Goal: Information Seeking & Learning: Learn about a topic

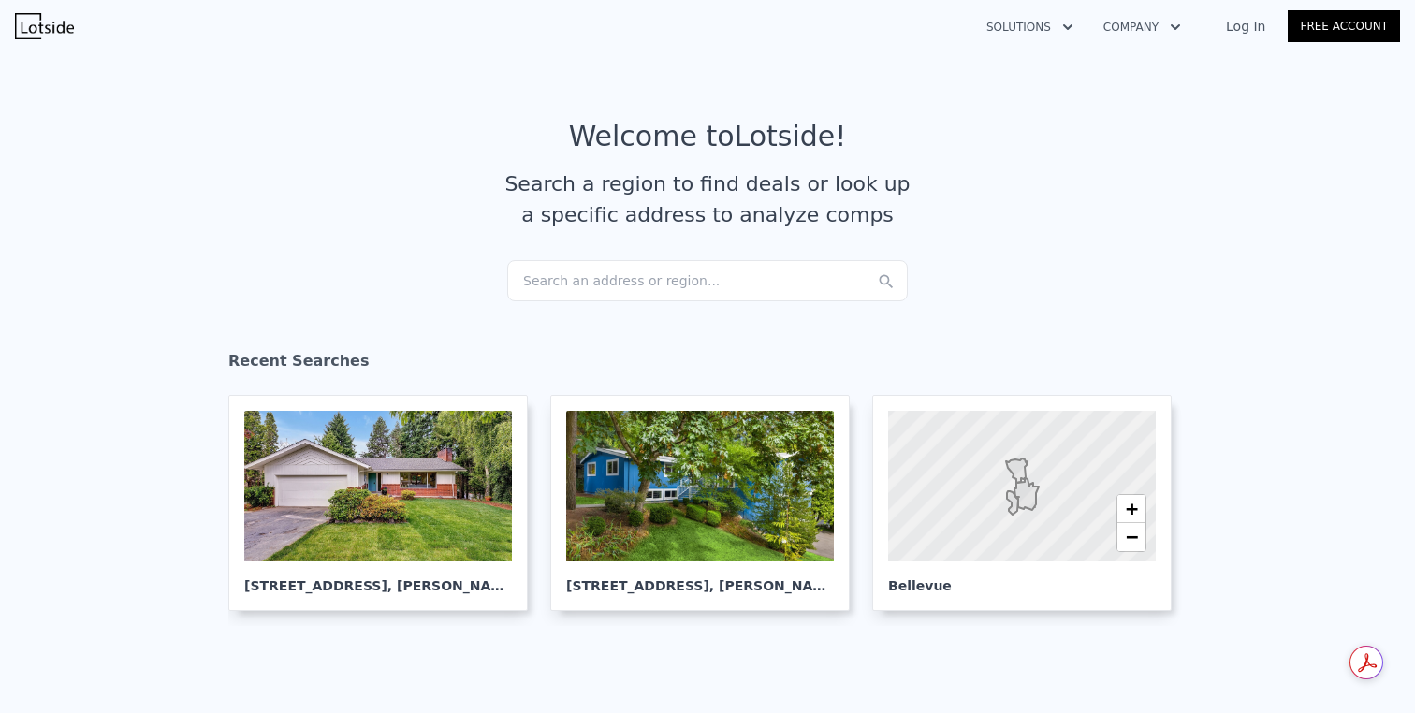
click at [629, 272] on div "Search an address or region..." at bounding box center [707, 280] width 400 height 41
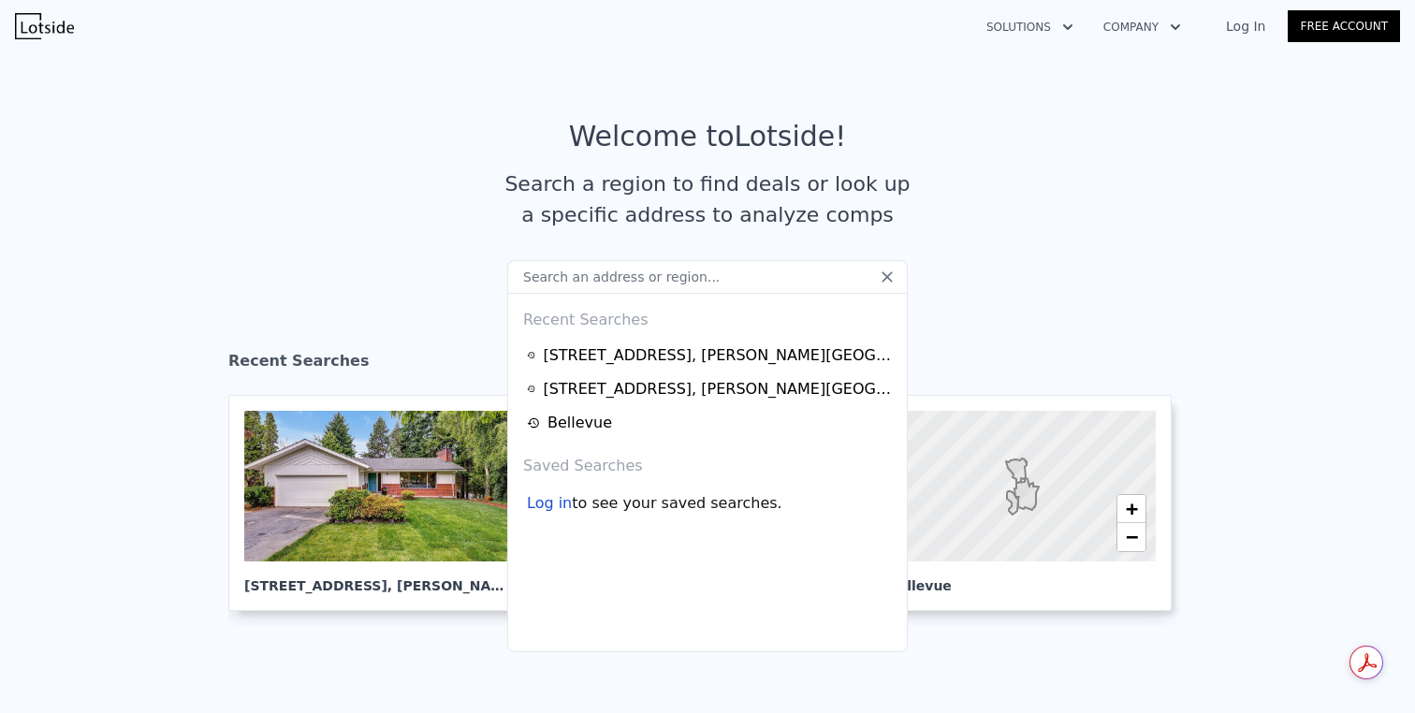
type input "[STREET_ADDRESS][PERSON_NAME]"
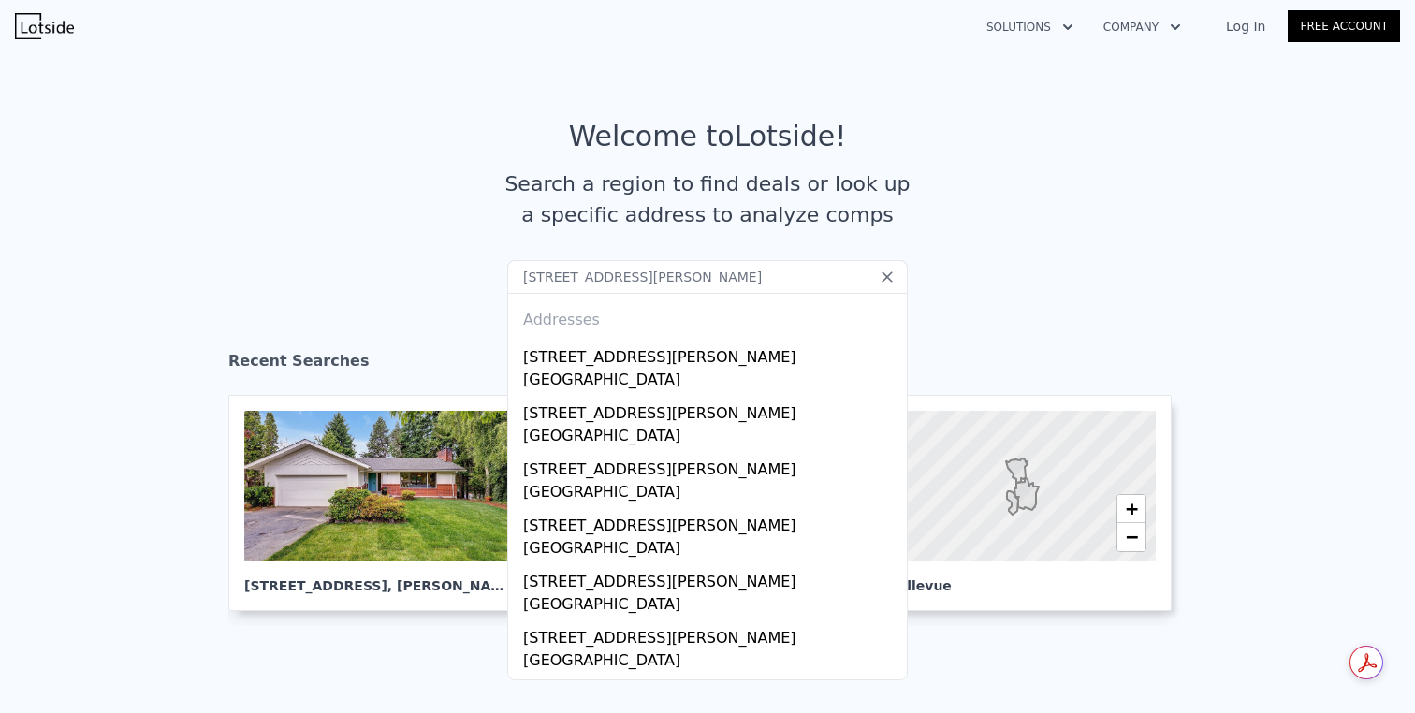
click at [1094, 80] on section "Welcome to Lotside ! Search a region to find deals or look up a specific addres…" at bounding box center [707, 190] width 1415 height 290
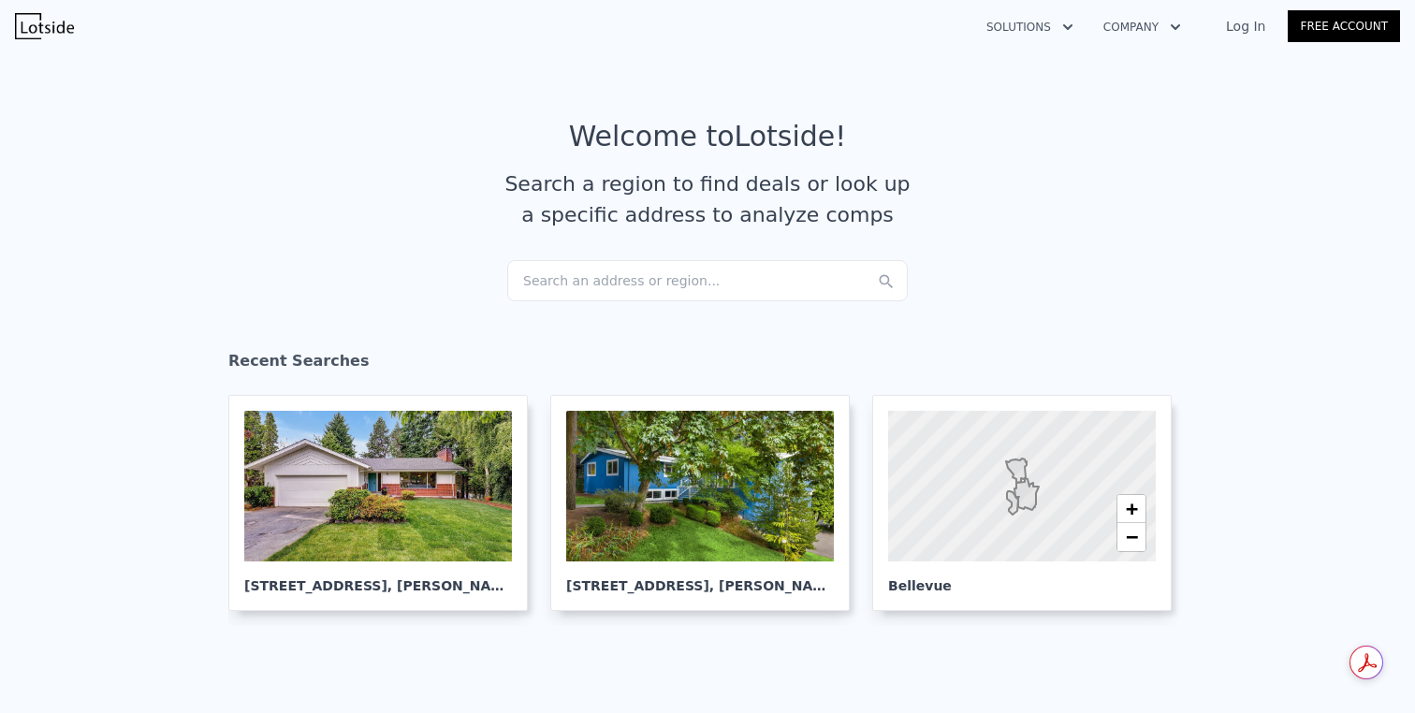
click at [1238, 27] on link "Log In" at bounding box center [1245, 26] width 84 height 19
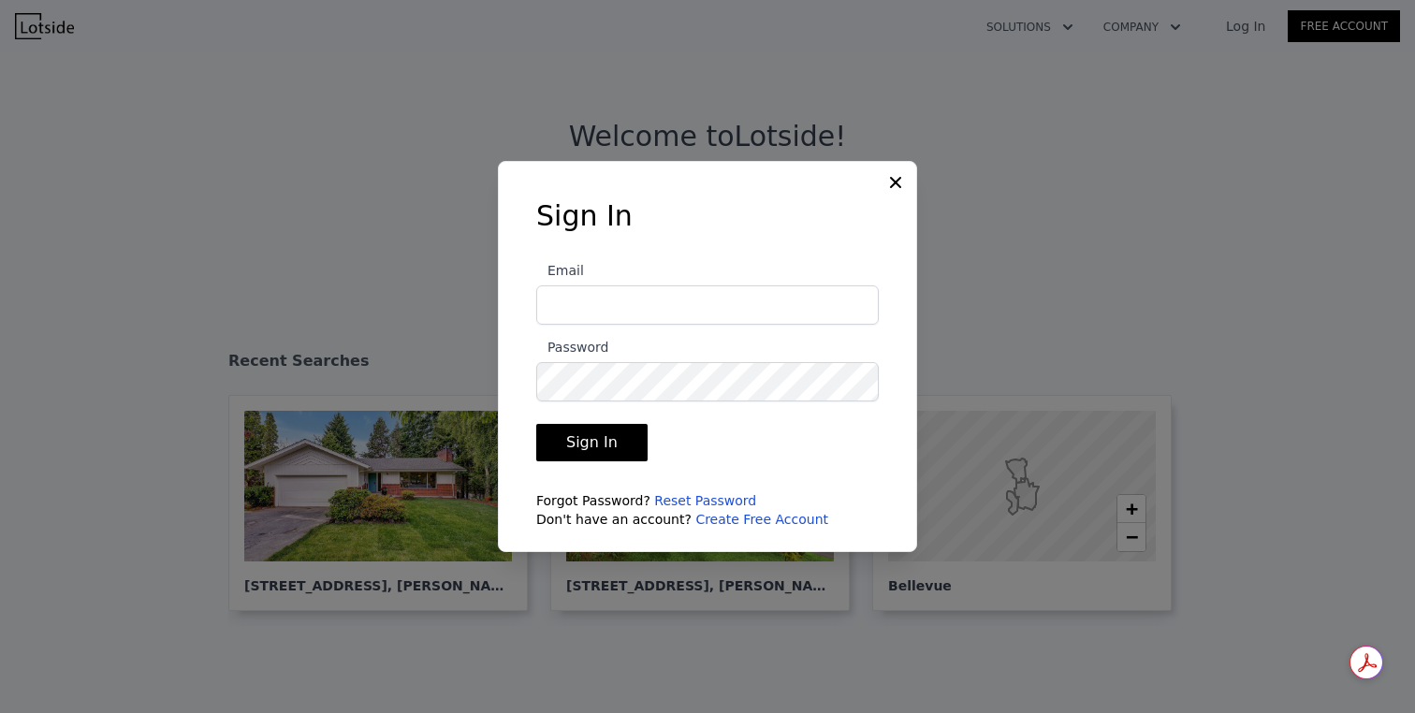
type input "xiao.guo.cmu@gmail.com"
click at [608, 429] on button "Sign In" at bounding box center [591, 442] width 111 height 37
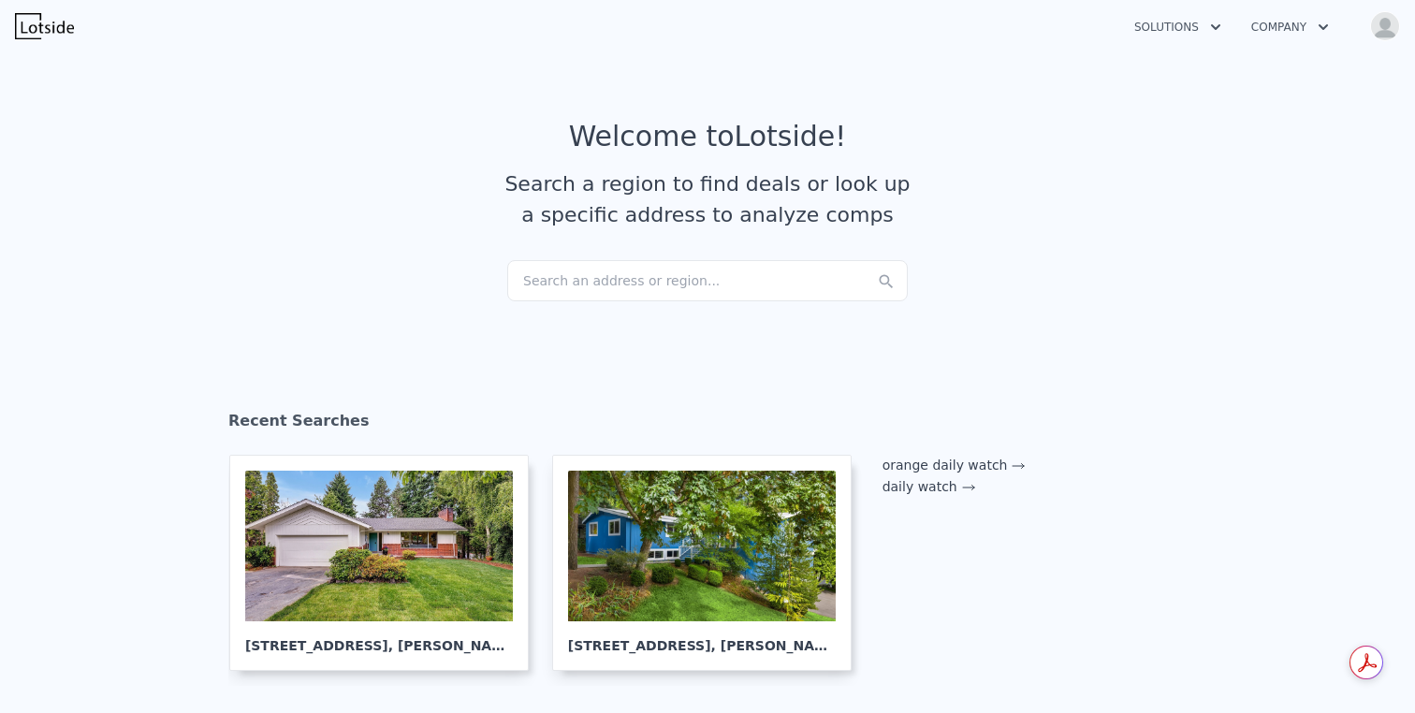
checkbox input "true"
click at [665, 267] on div "Search an address or region..." at bounding box center [707, 280] width 400 height 41
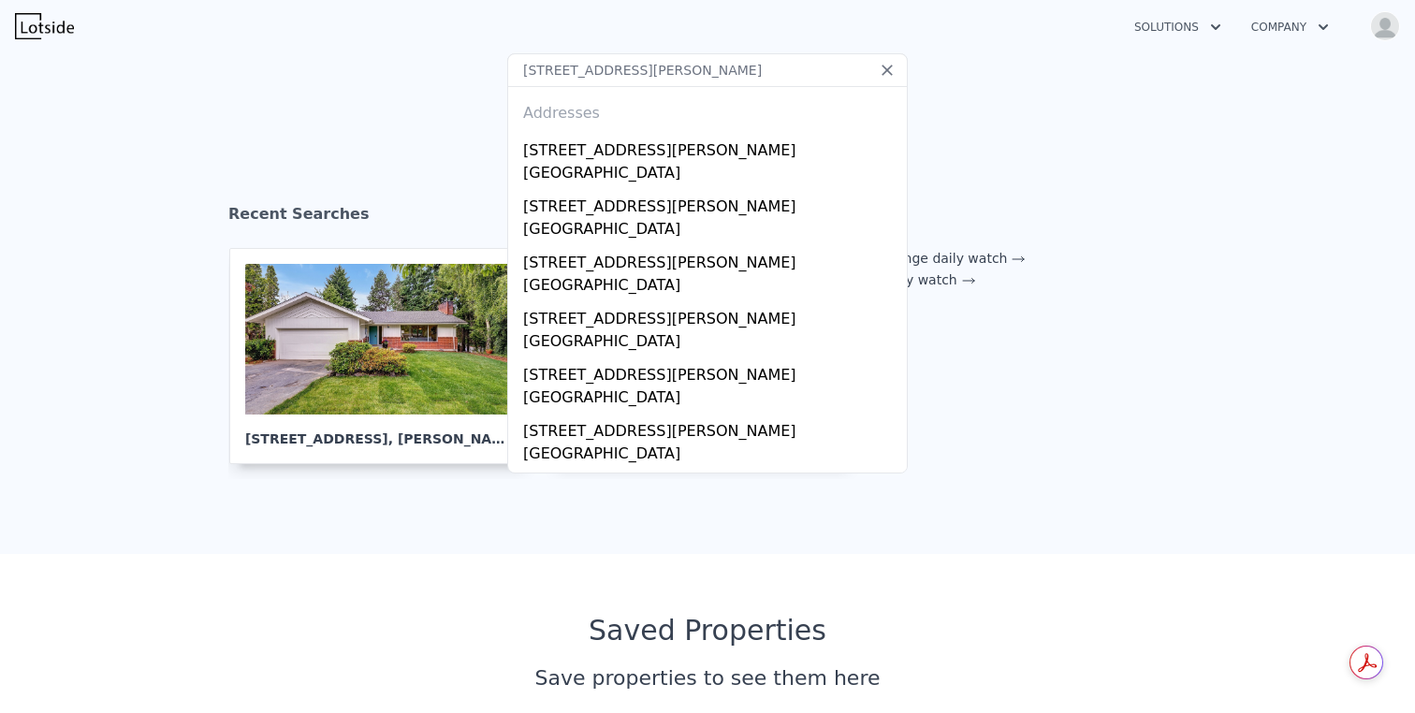
scroll to position [211, 0]
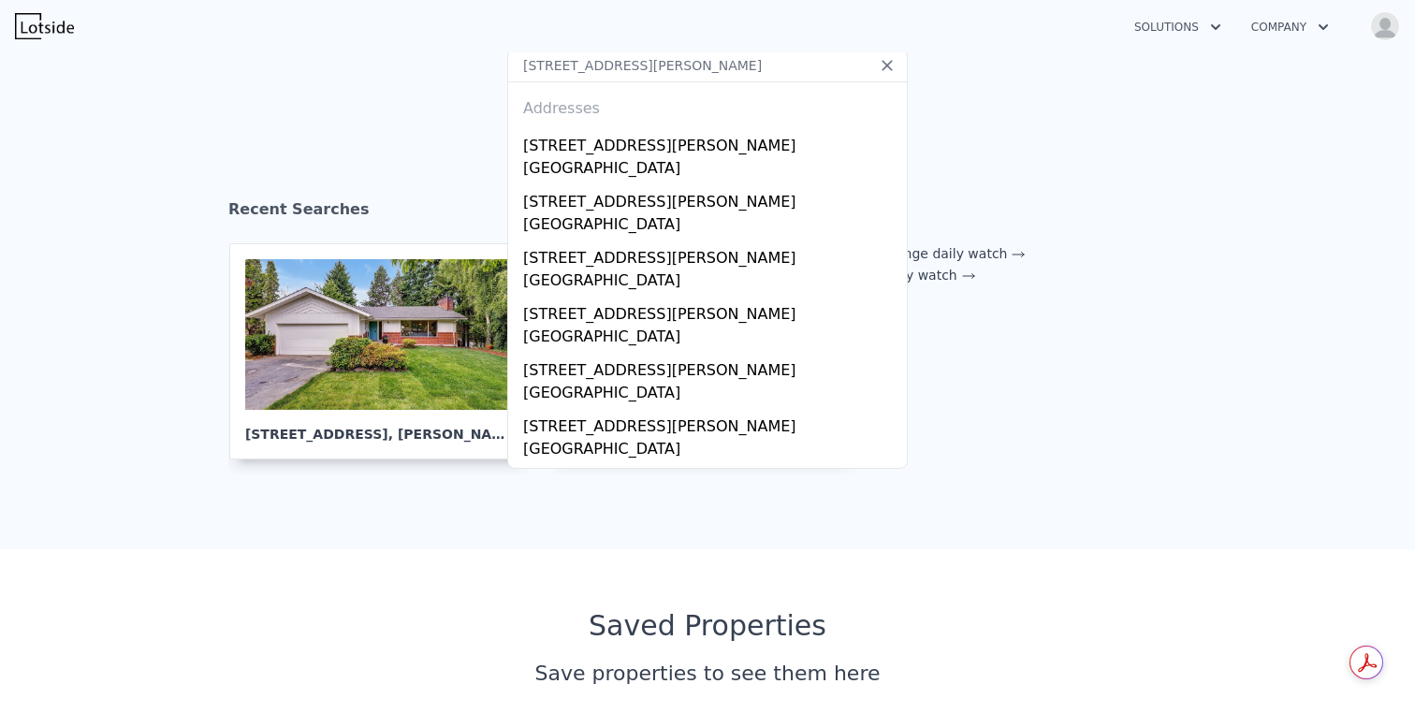
click at [617, 72] on input "6 Lindley Rd, Mercer Island, WA 98040" at bounding box center [707, 66] width 400 height 34
paste input "2427682"
type input "2427682"
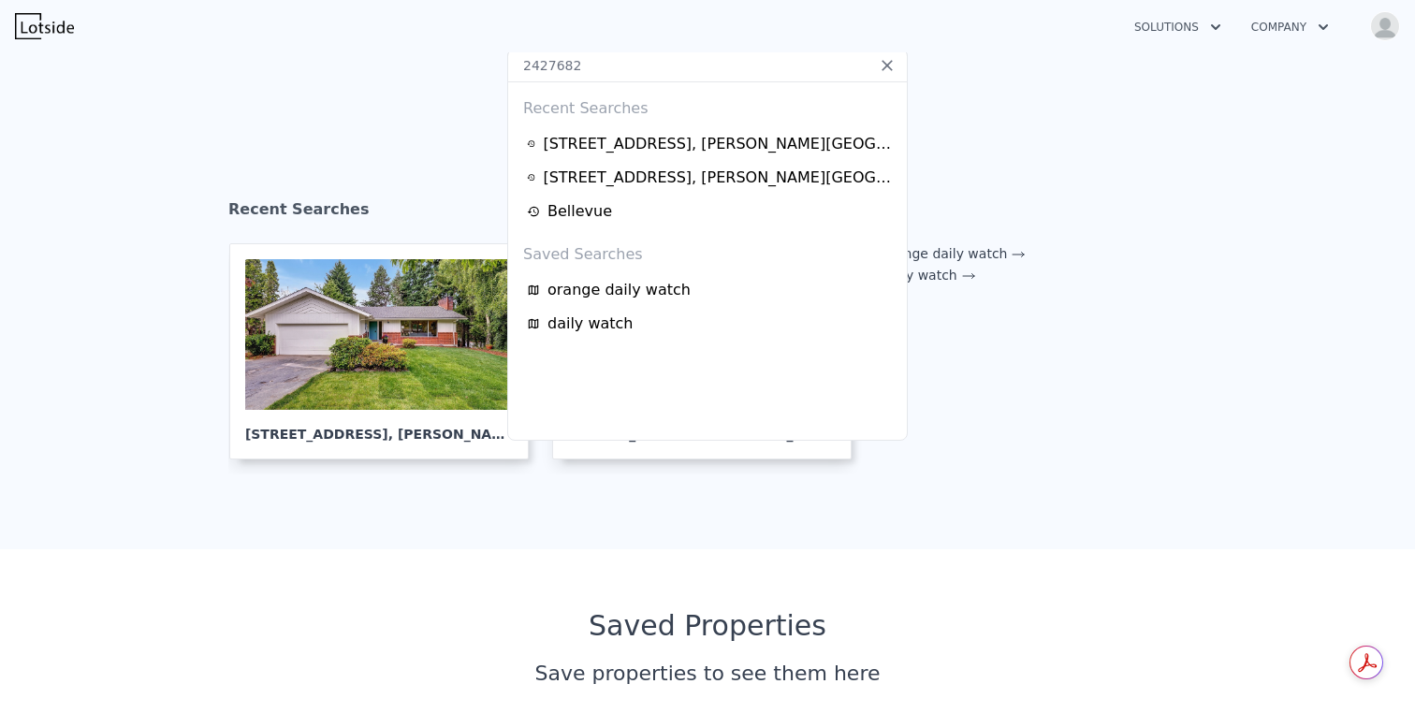
click at [141, 133] on section "Recent Searches 9724 Mercerwood Dr , Mercer Island , WA 98040 6930 94th Ave SE …" at bounding box center [707, 337] width 1415 height 426
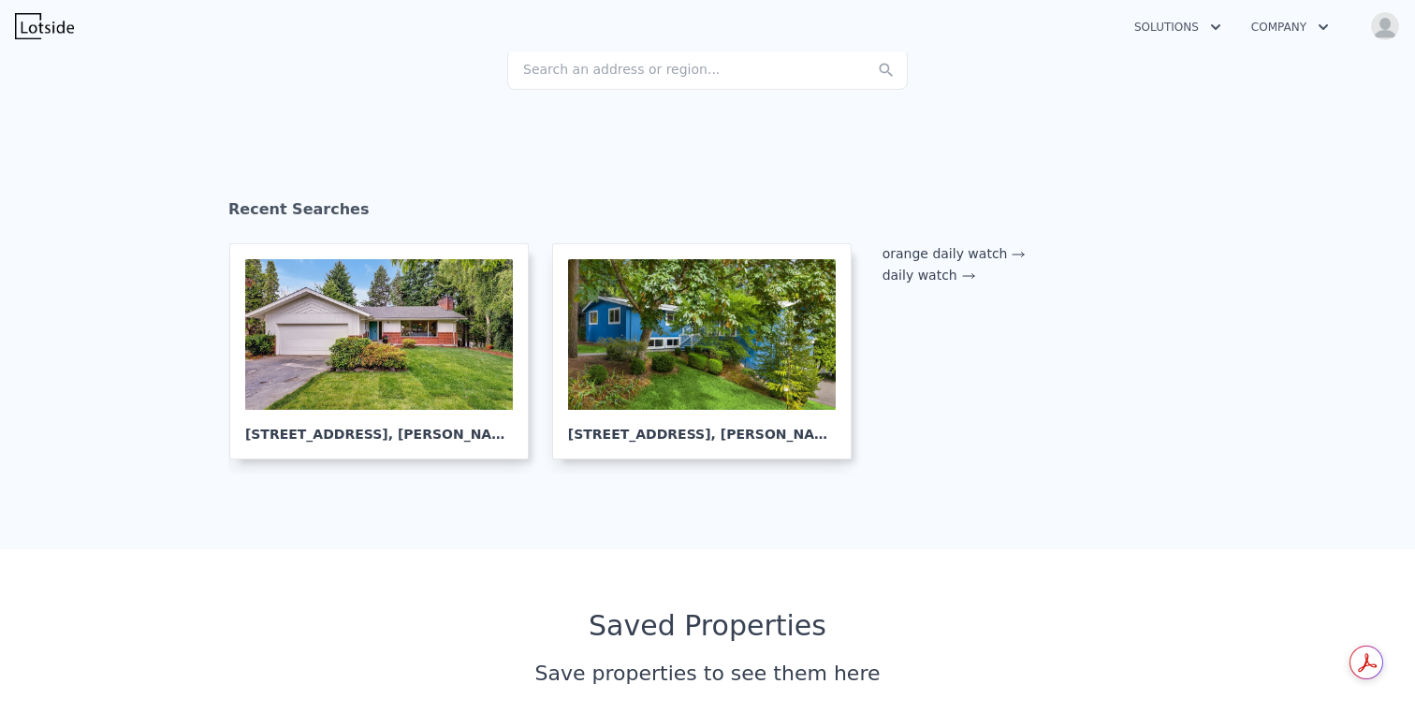
click at [665, 63] on div "Search an address or region..." at bounding box center [707, 69] width 400 height 41
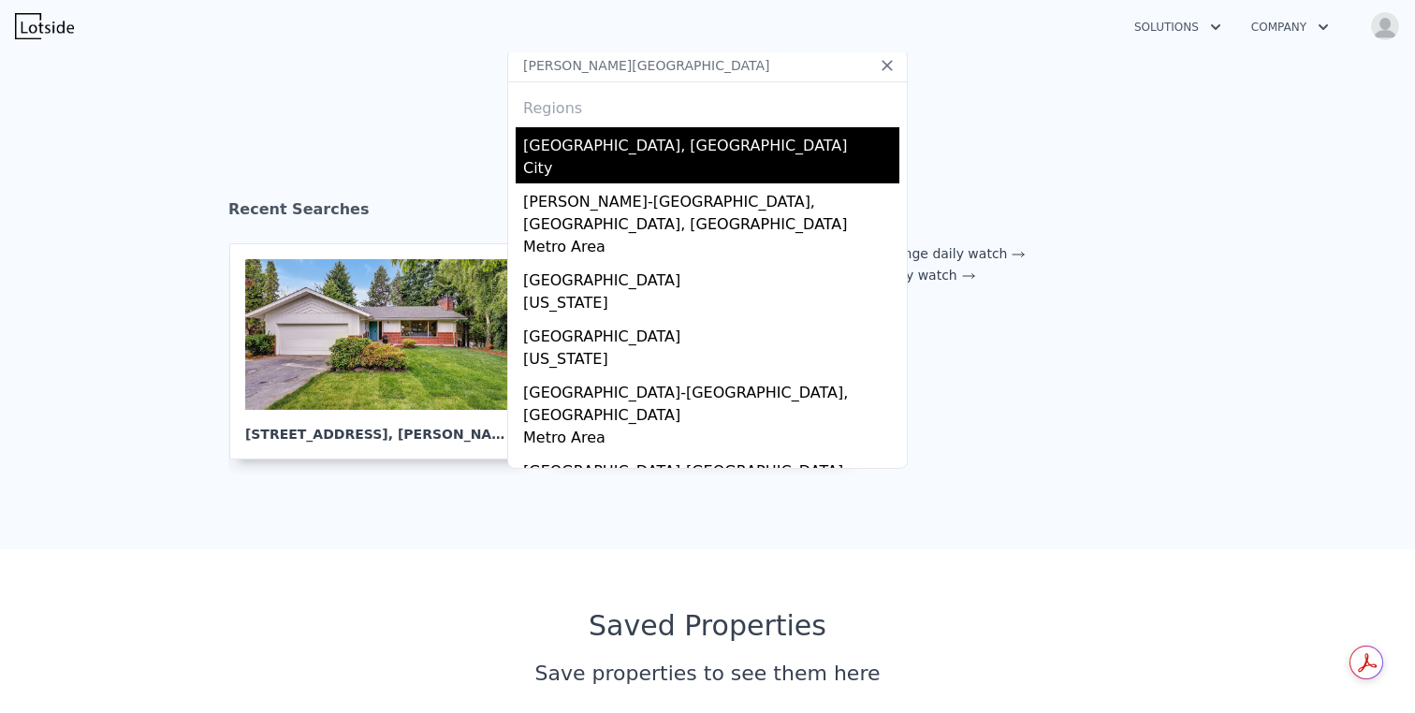
type input "mercer island"
click at [663, 148] on div "Mercer Island, WA" at bounding box center [711, 142] width 376 height 30
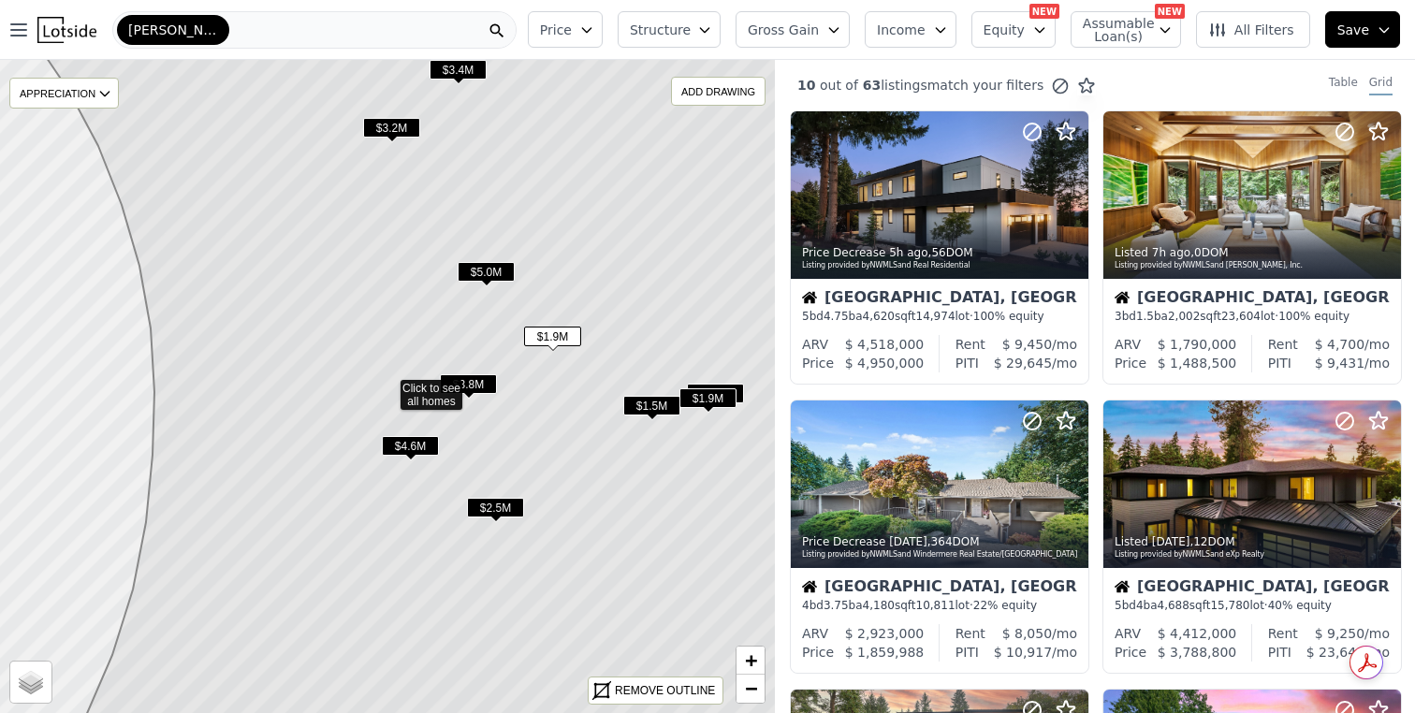
click at [653, 402] on span "$1.5M" at bounding box center [651, 406] width 57 height 20
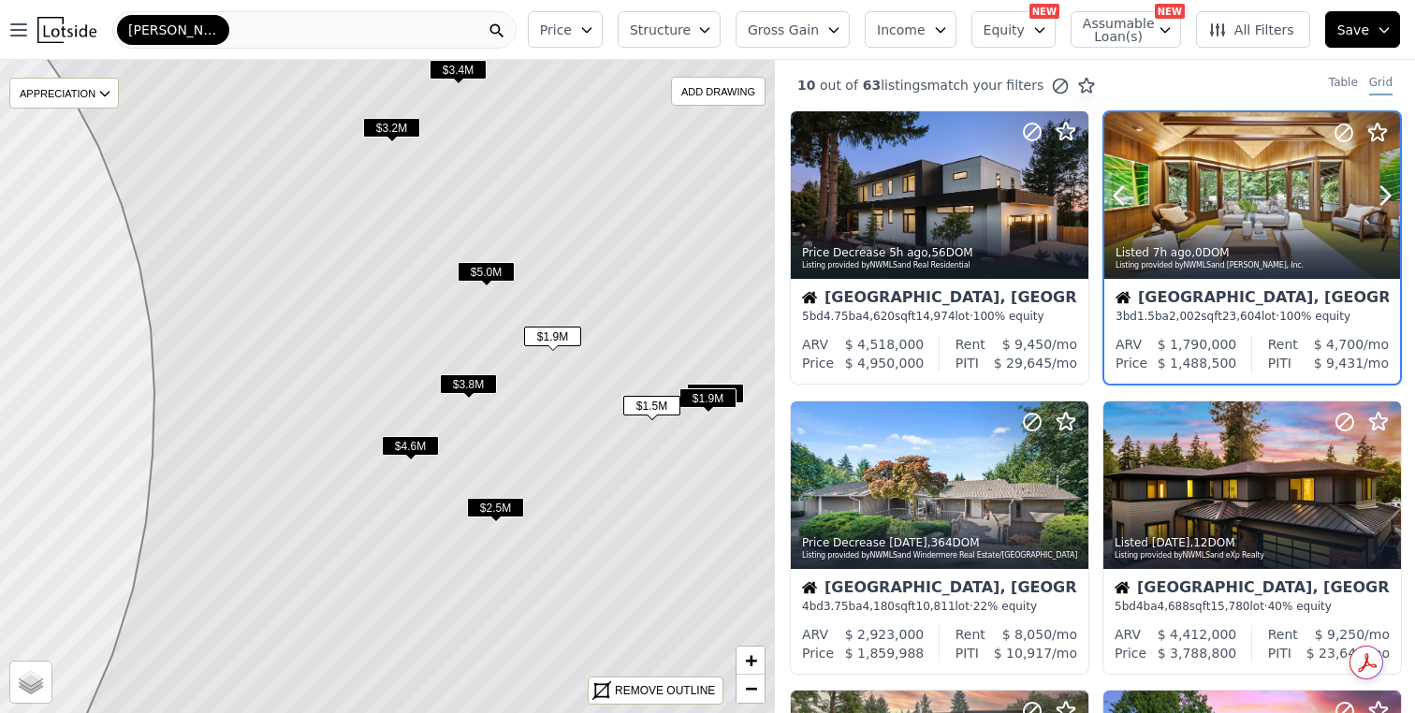
click at [1212, 250] on div "Listed 7h ago , 0 DOM" at bounding box center [1252, 252] width 275 height 15
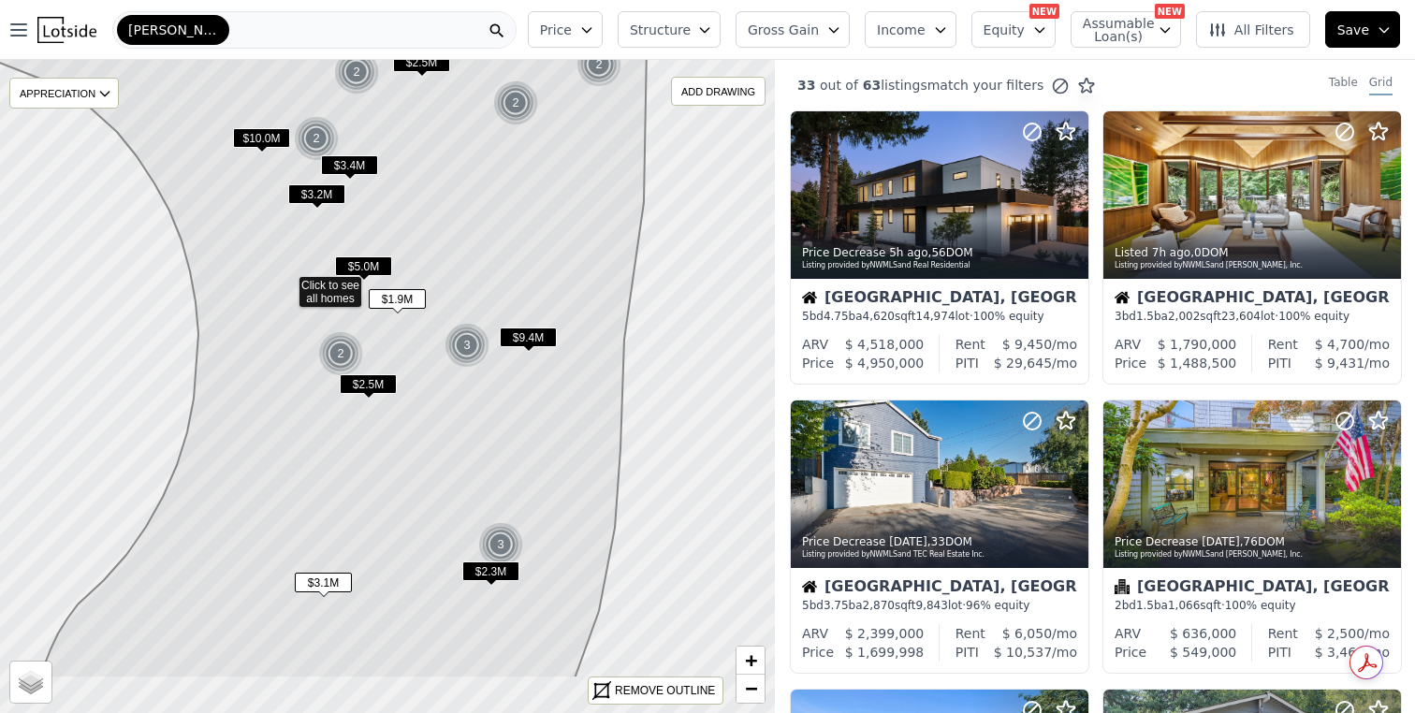
drag, startPoint x: 443, startPoint y: 479, endPoint x: 342, endPoint y: 377, distance: 143.6
click at [342, 377] on span "$2.5M" at bounding box center [368, 384] width 57 height 20
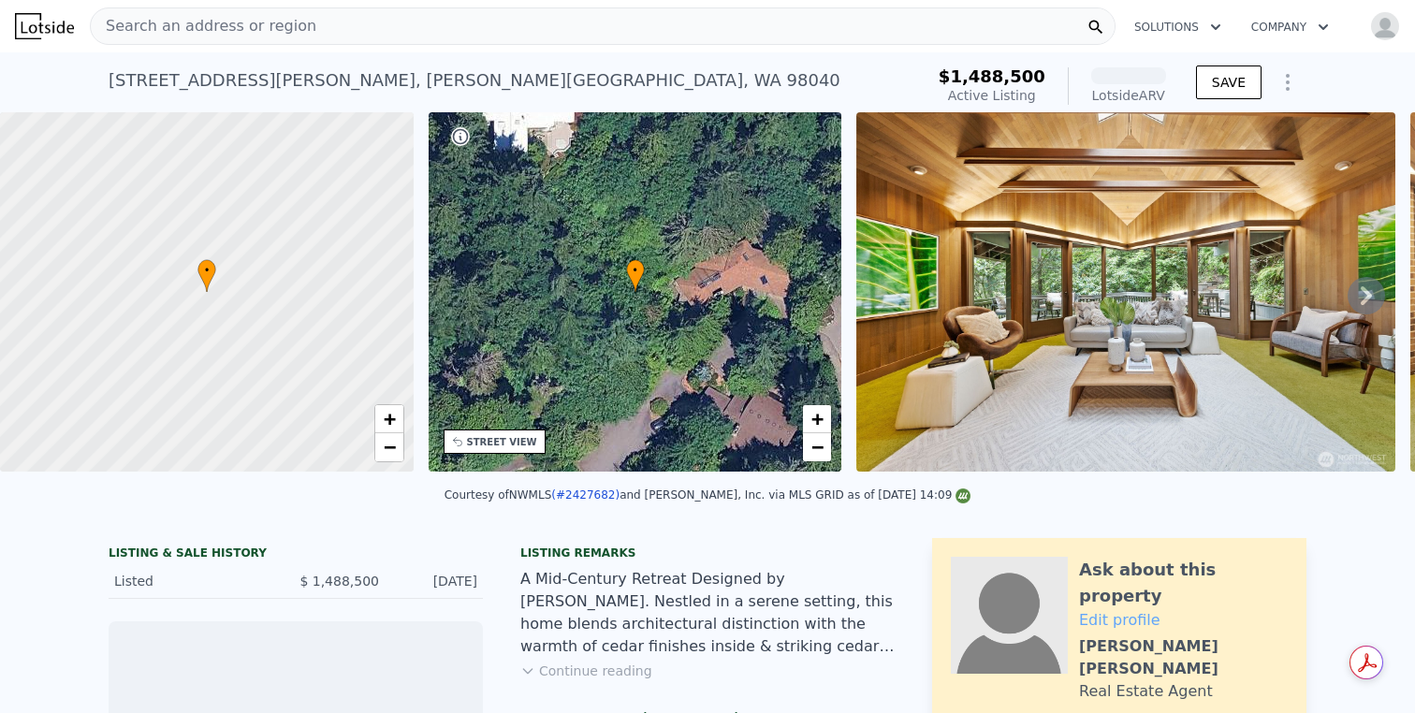
click at [1156, 76] on div at bounding box center [1128, 75] width 75 height 17
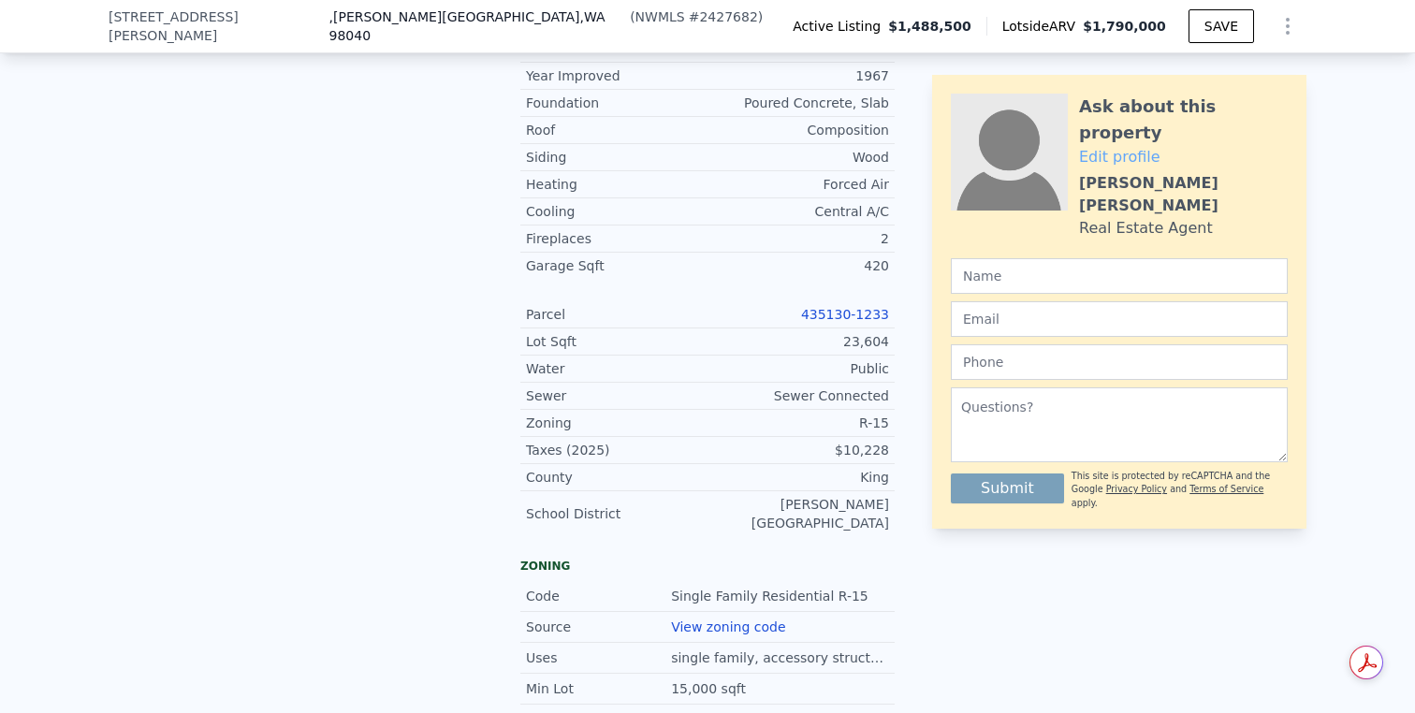
scroll to position [356, 0]
